Goal: Task Accomplishment & Management: Complete application form

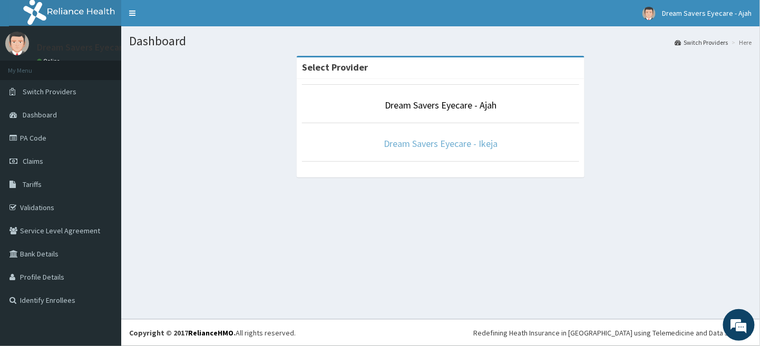
click at [458, 143] on link "Dream Savers Eyecare - Ikeja" at bounding box center [441, 144] width 114 height 12
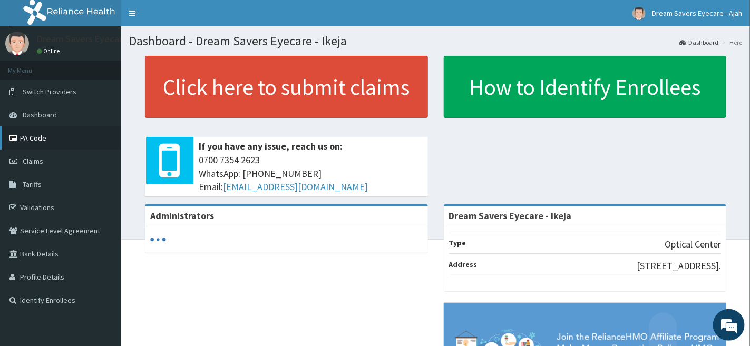
click at [56, 130] on link "PA Code" at bounding box center [60, 138] width 121 height 23
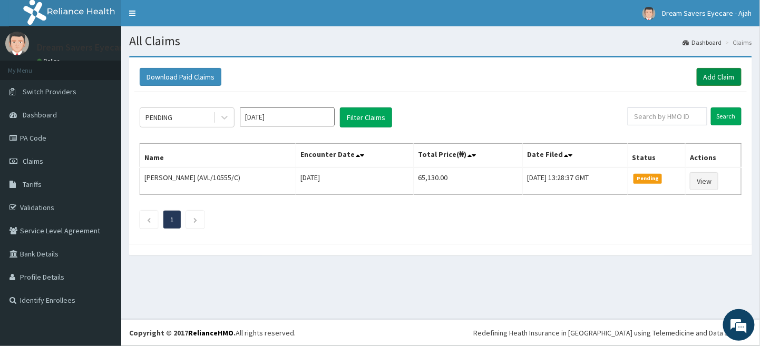
click at [714, 71] on link "Add Claim" at bounding box center [719, 77] width 45 height 18
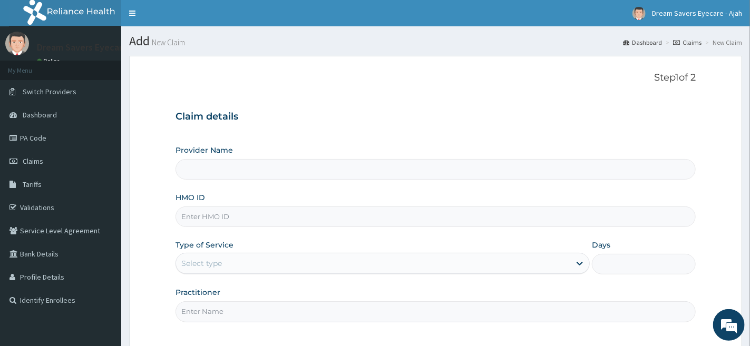
type input "Dream Savers Eyecare - Ikeja"
click at [303, 210] on input "HMO ID" at bounding box center [436, 217] width 520 height 21
click at [284, 215] on input "FBZ/" at bounding box center [436, 217] width 520 height 21
type input "FBZ/10015/A"
click at [321, 258] on div "Select type" at bounding box center [373, 263] width 394 height 17
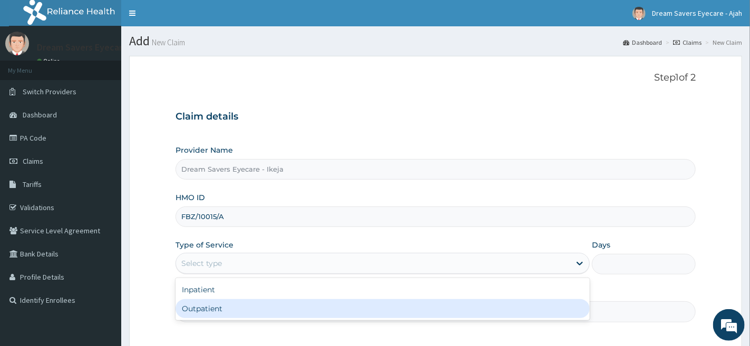
click at [314, 301] on div "Outpatient" at bounding box center [383, 308] width 414 height 19
type input "1"
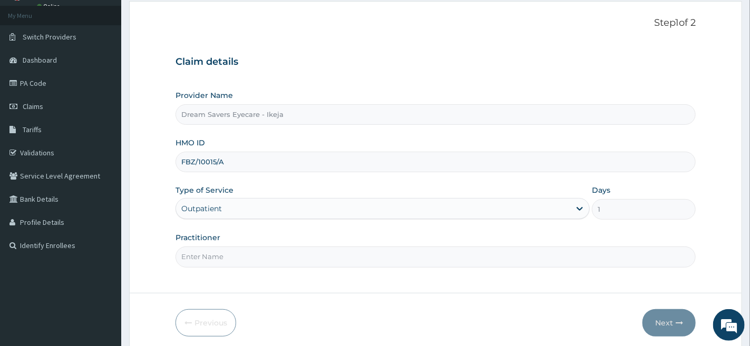
scroll to position [96, 0]
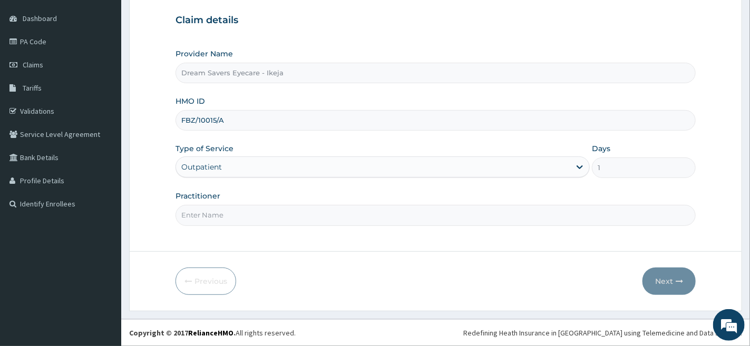
click at [264, 207] on input "Practitioner" at bounding box center [436, 215] width 520 height 21
type input "DR MMASI"
click at [662, 281] on button "Next" at bounding box center [669, 281] width 53 height 27
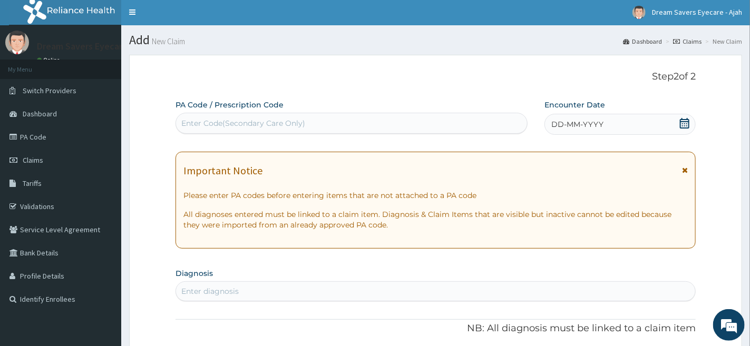
scroll to position [0, 0]
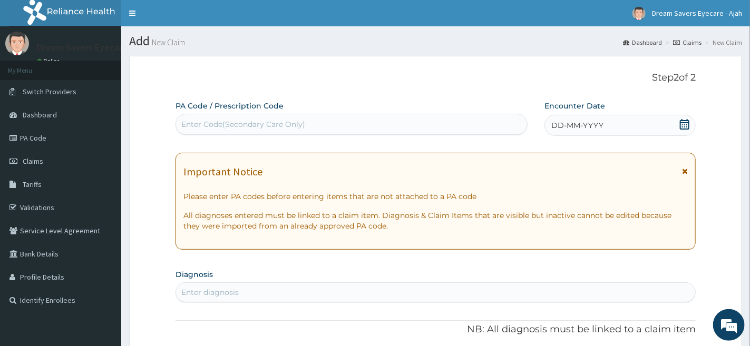
click at [452, 124] on div "Enter Code(Secondary Care Only)" at bounding box center [351, 124] width 351 height 17
drag, startPoint x: 437, startPoint y: 125, endPoint x: 459, endPoint y: 125, distance: 21.6
click at [459, 125] on div "Enter Code(Secondary Care Only)" at bounding box center [351, 124] width 351 height 17
paste input "PA/545019"
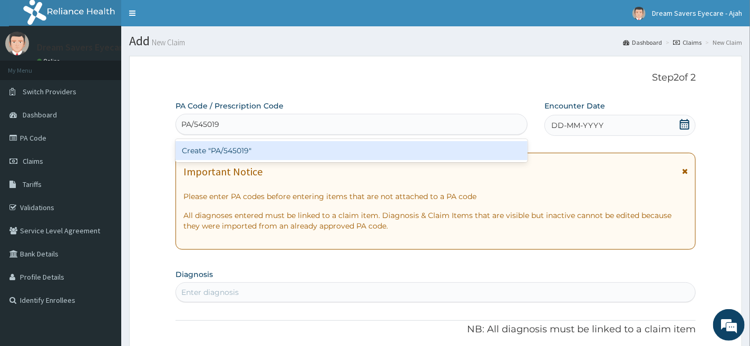
type input "PA/545019"
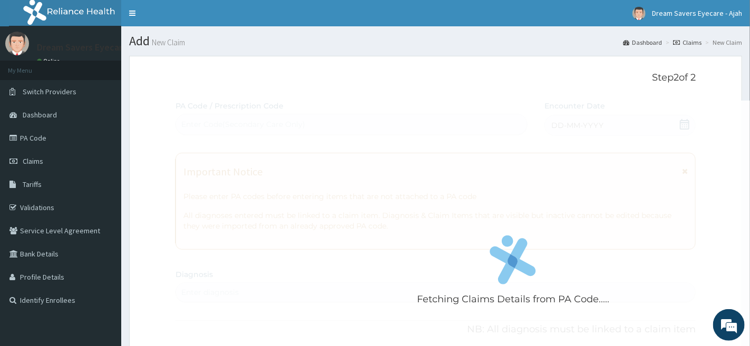
click at [601, 127] on div "Fetching Claims Details from PA Code....." at bounding box center [513, 274] width 675 height 346
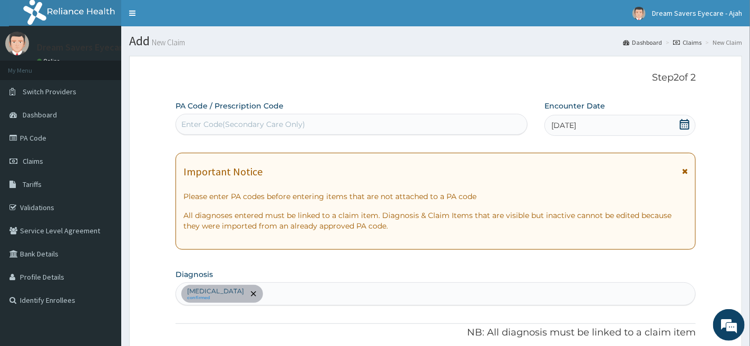
click at [377, 123] on div "Enter Code(Secondary Care Only)" at bounding box center [351, 124] width 351 height 17
paste input "PA/545019"
type input "PA/545019"
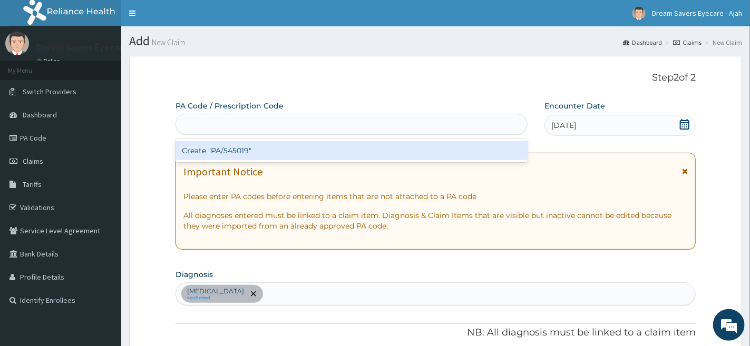
click at [373, 129] on div "PA/545019" at bounding box center [351, 124] width 351 height 17
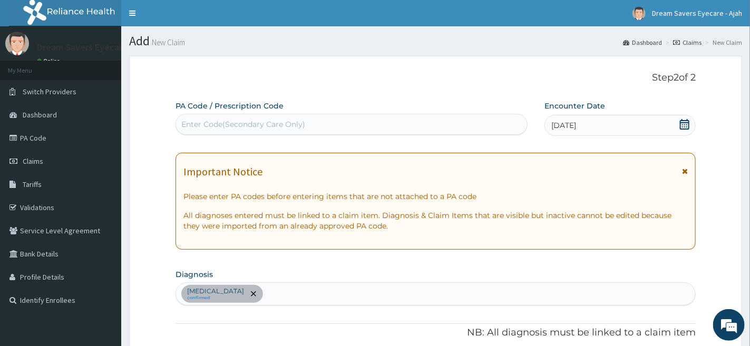
click at [373, 129] on div "Enter Code(Secondary Care Only)" at bounding box center [351, 124] width 351 height 17
paste input "PA/545019"
type input "PA/545019"
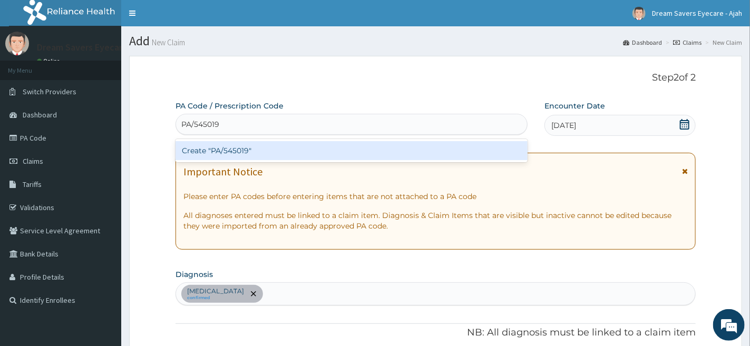
click at [370, 149] on div "Create "PA/545019"" at bounding box center [352, 150] width 352 height 19
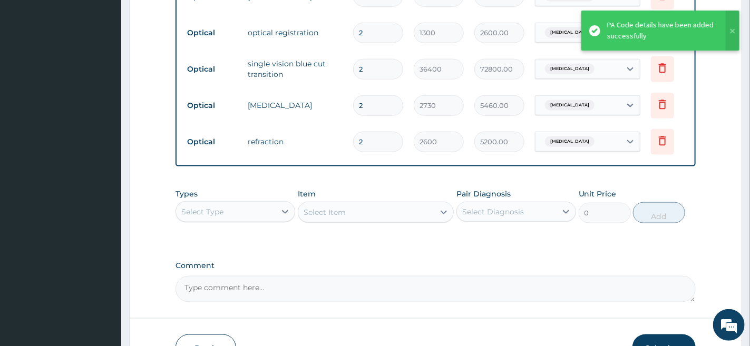
scroll to position [592, 0]
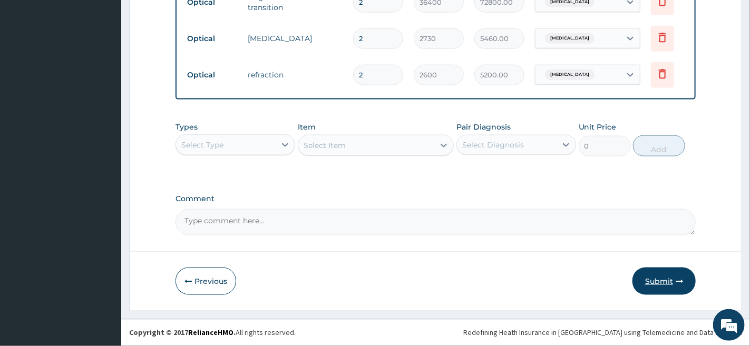
click at [664, 274] on button "Submit" at bounding box center [664, 281] width 63 height 27
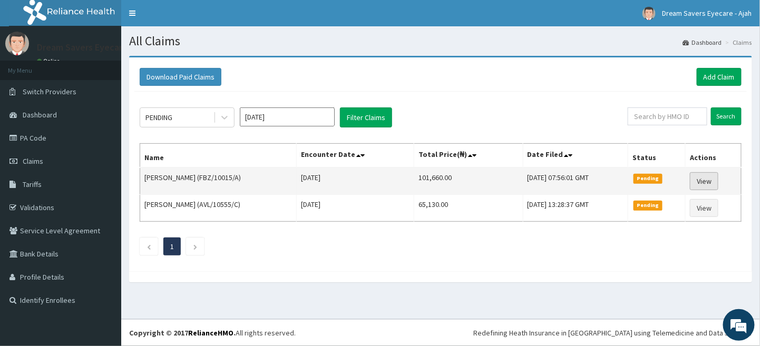
click at [712, 181] on link "View" at bounding box center [704, 181] width 28 height 18
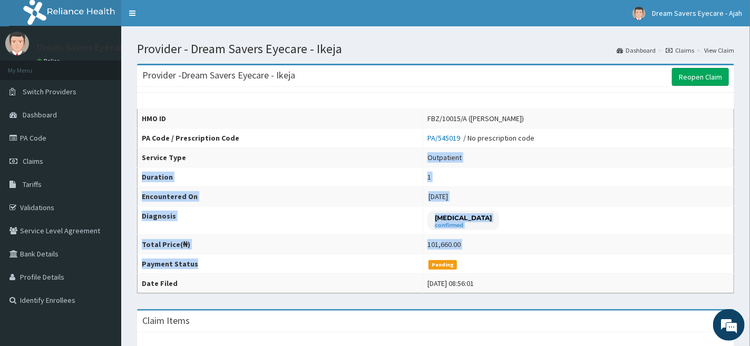
drag, startPoint x: 343, startPoint y: 266, endPoint x: 182, endPoint y: 157, distance: 194.1
click at [182, 157] on tbody "HMO ID FBZ/10015/A ([PERSON_NAME]) PA Code / Prescription Code PA/545019 / No p…" at bounding box center [436, 201] width 597 height 185
click at [74, 162] on link "Claims" at bounding box center [60, 161] width 121 height 23
click at [74, 131] on link "PA Code" at bounding box center [60, 138] width 121 height 23
